Goal: Communication & Community: Answer question/provide support

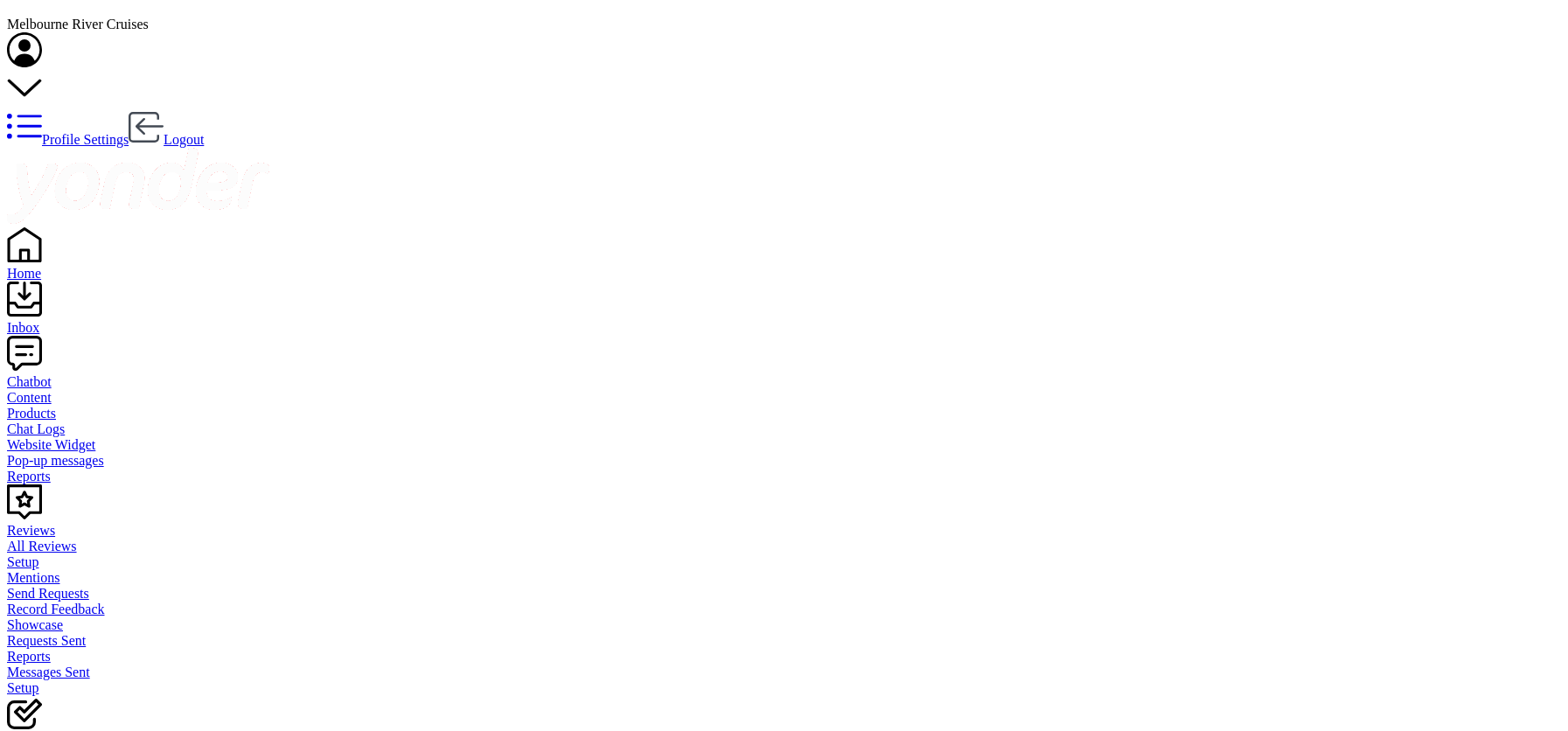
scroll to position [17, 0]
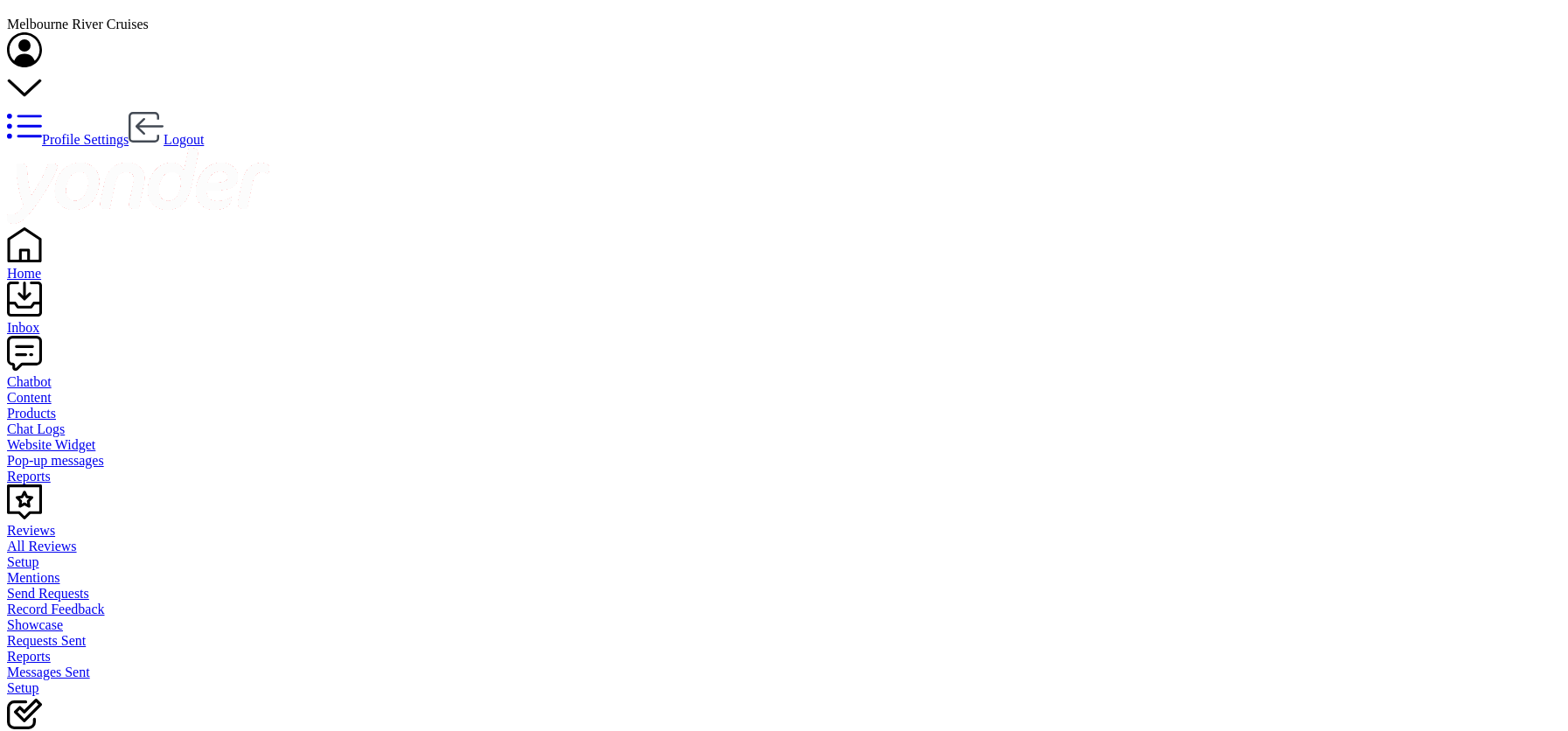
type textarea "Hi, Williamstown cruises are available only during weekends."
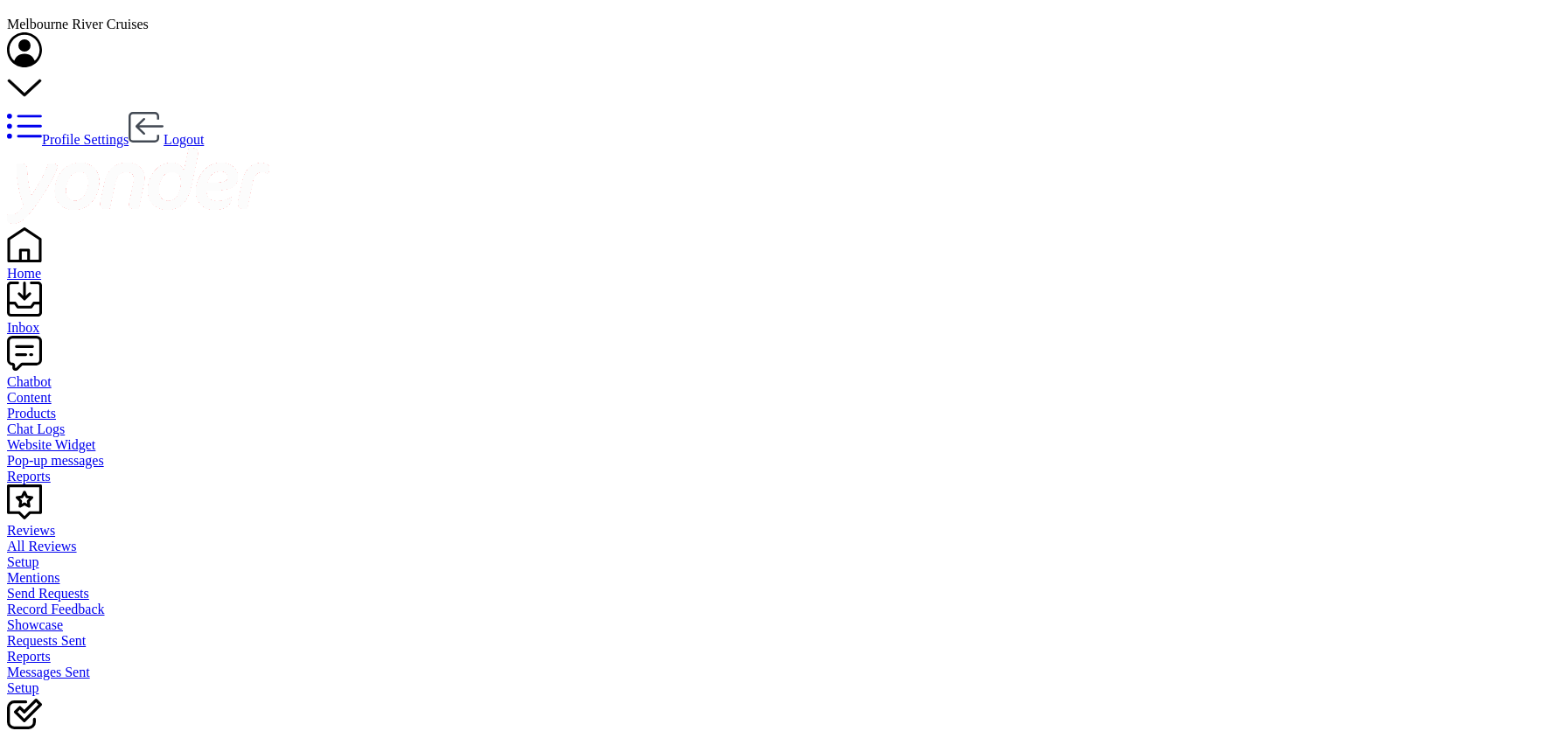
drag, startPoint x: 894, startPoint y: 705, endPoint x: 535, endPoint y: 699, distance: 359.1
paste textarea "[GEOGRAPHIC_DATA]"
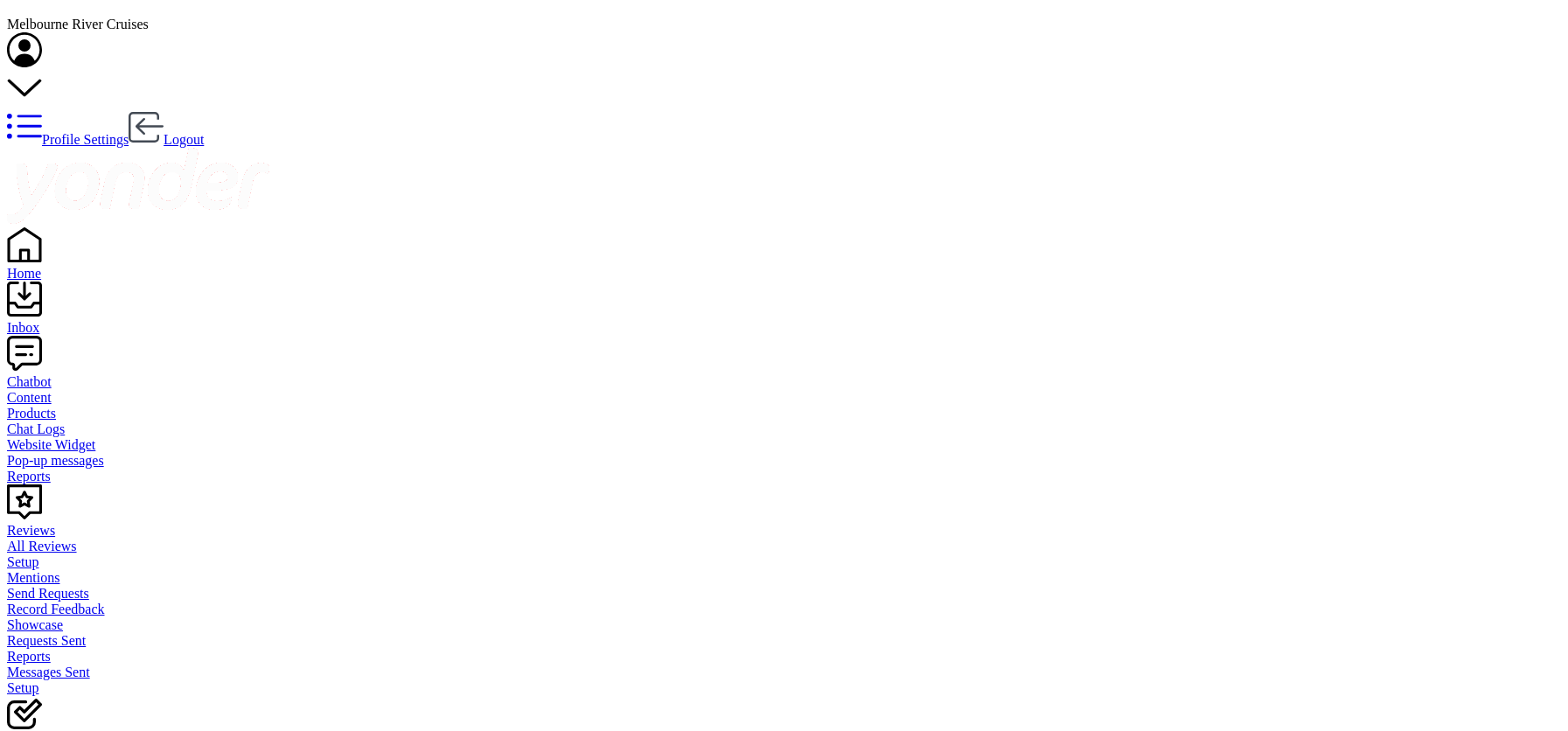
type textarea "[GEOGRAPHIC_DATA]"
drag, startPoint x: 728, startPoint y: 713, endPoint x: 526, endPoint y: 710, distance: 202.0
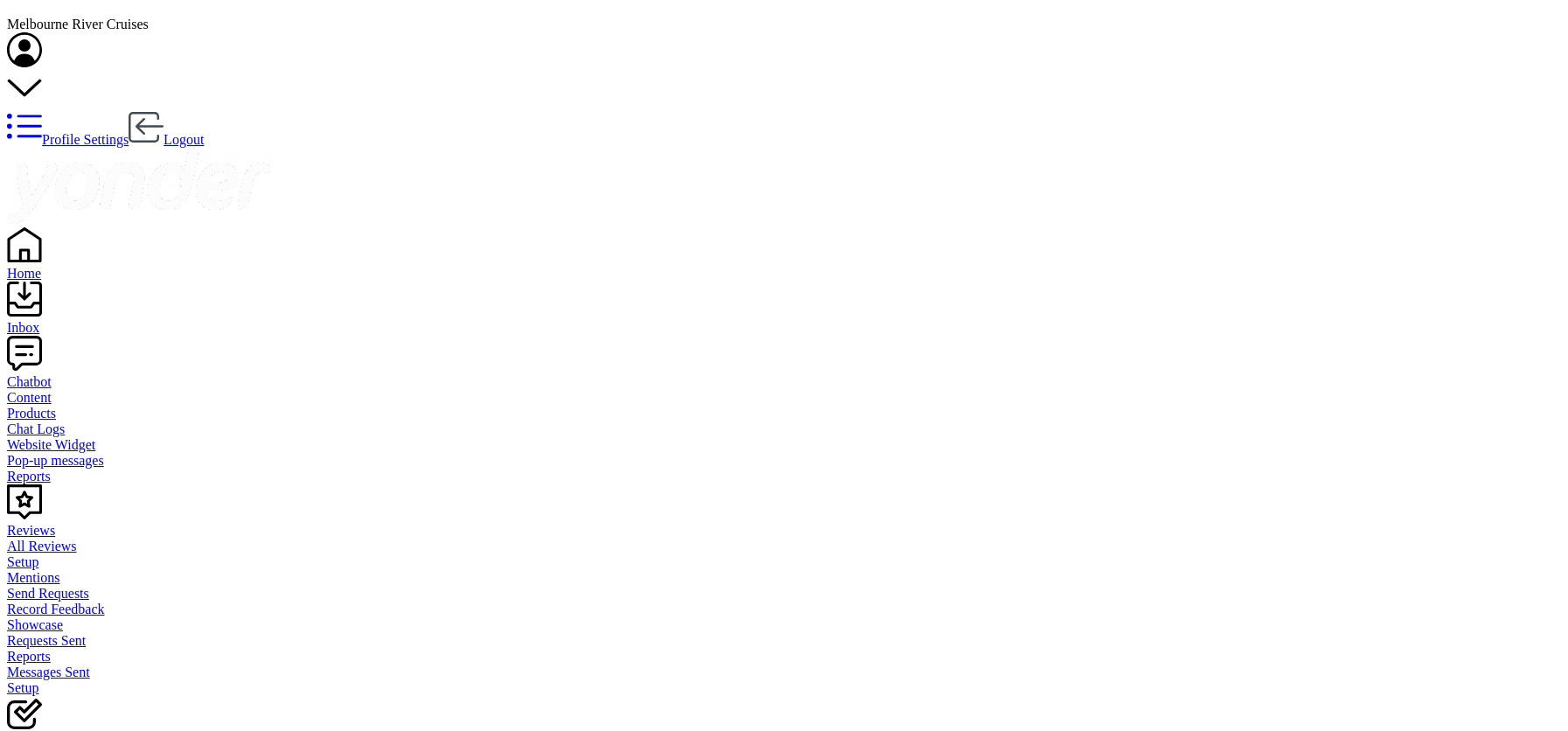
drag, startPoint x: 566, startPoint y: 697, endPoint x: 567, endPoint y: 719, distance: 22.0
paste textarea "[URL][DOMAIN_NAME]"
type textarea "[URL][DOMAIN_NAME]"
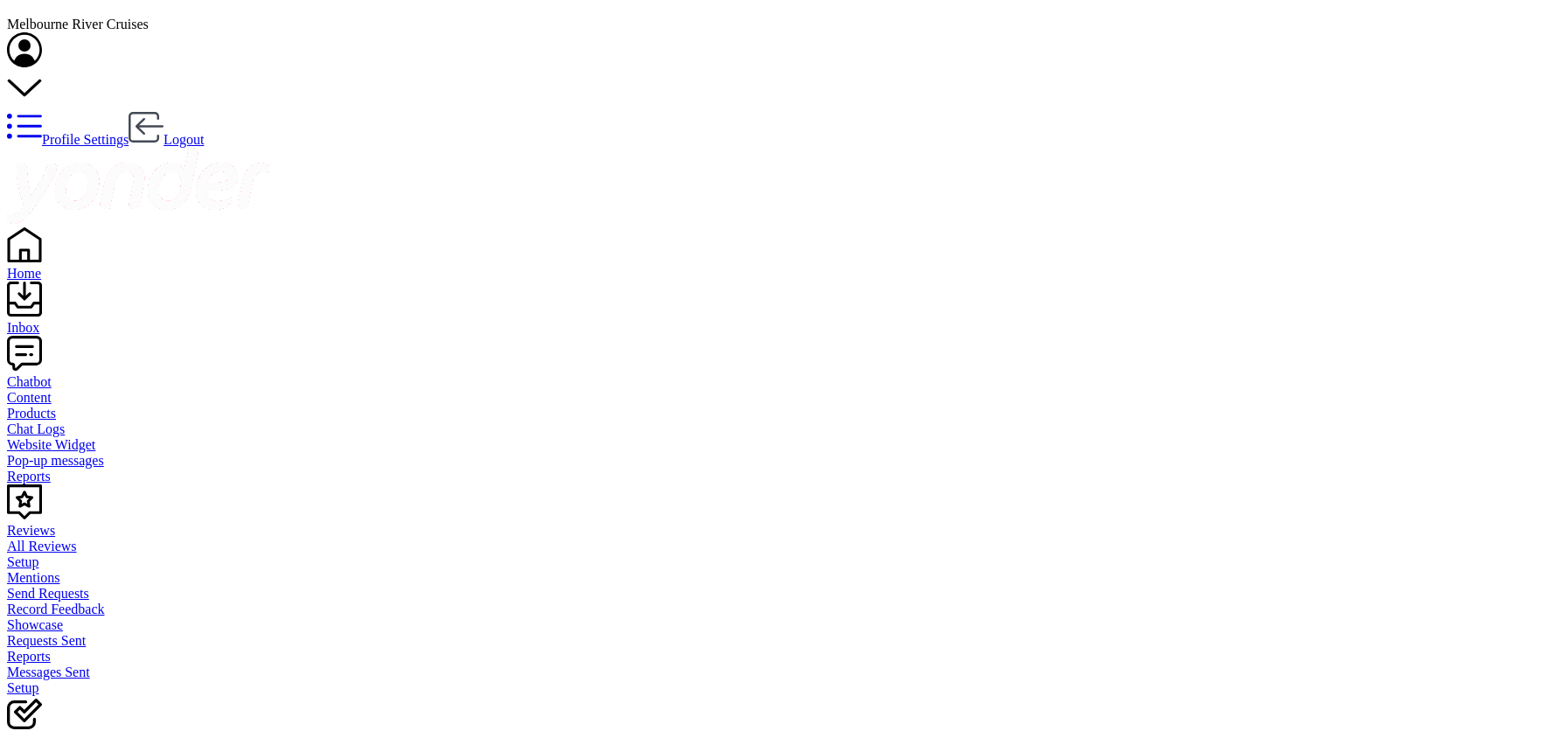
type textarea "Hi, the booking is online"
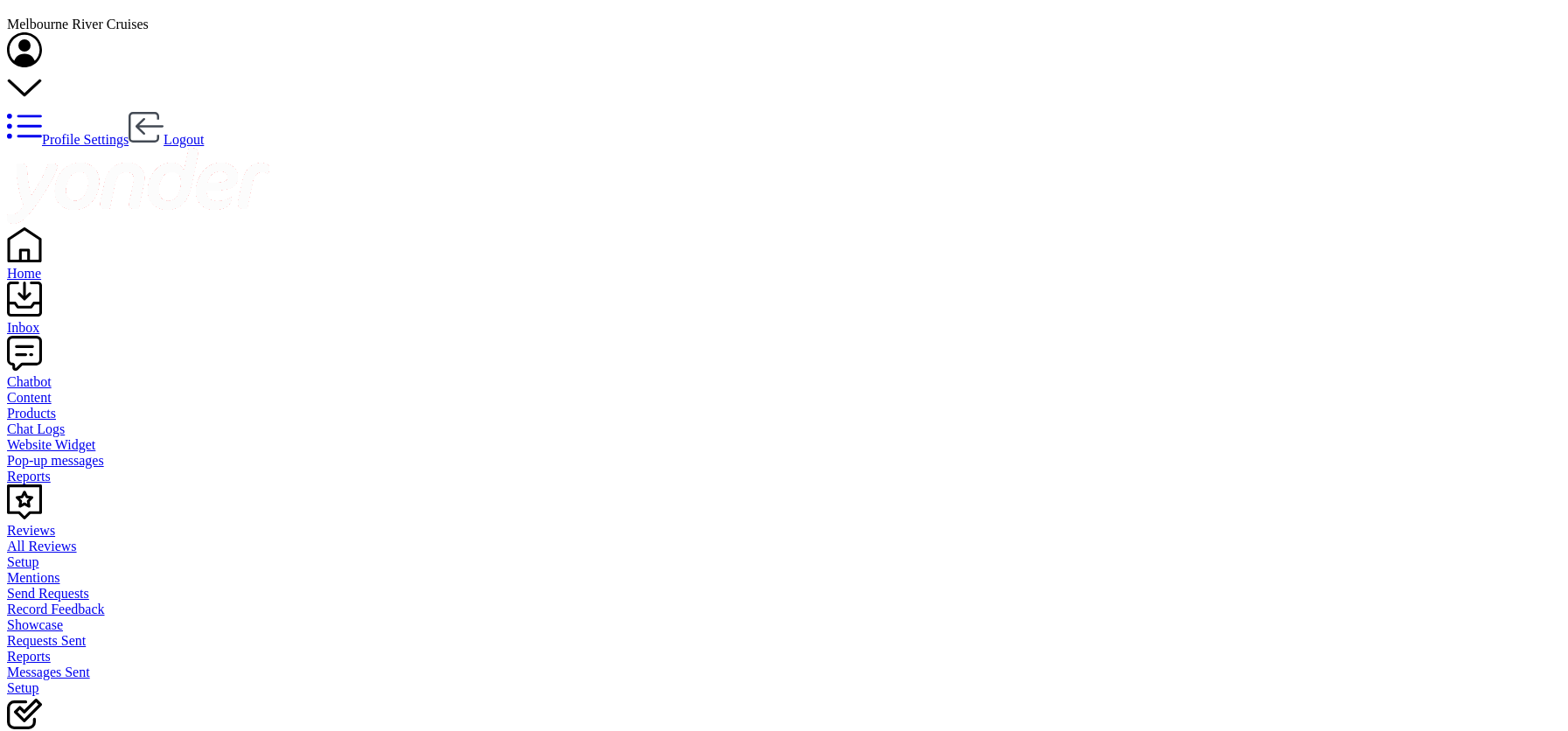
type textarea "Cruises to/from [GEOGRAPHIC_DATA] are available only during weekends."
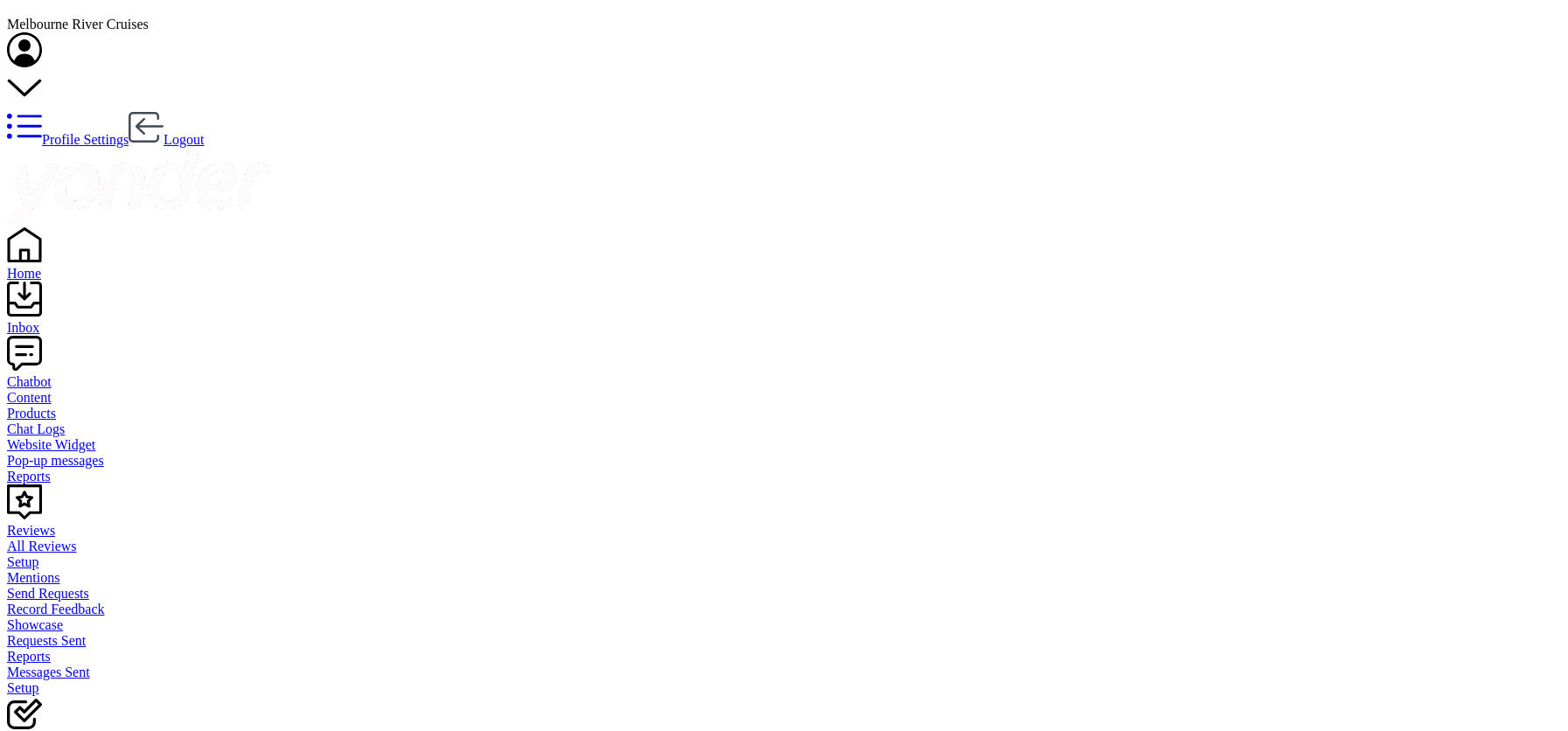
type textarea "[DATE] is available to book."
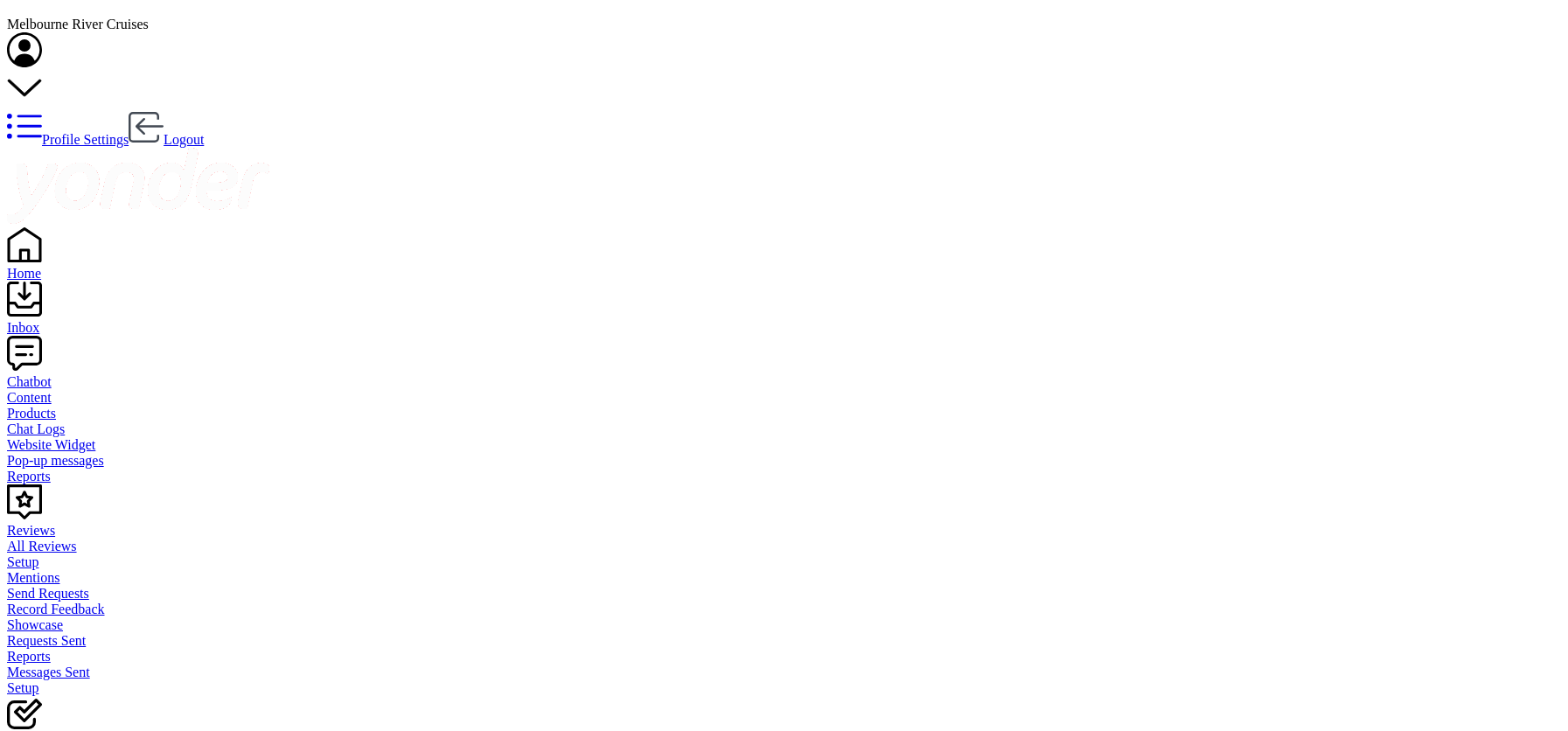
scroll to position [1286, 0]
click at [53, 320] on div "Inbox" at bounding box center [784, 327] width 1554 height 16
